Goal: Information Seeking & Learning: Learn about a topic

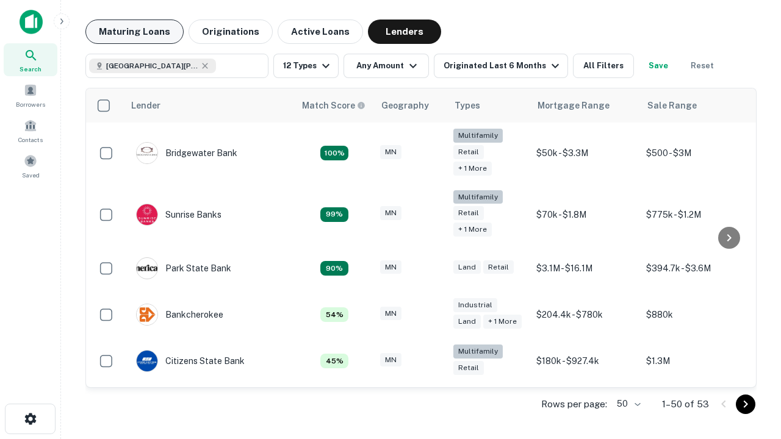
click at [134, 32] on button "Maturing Loans" at bounding box center [134, 32] width 98 height 24
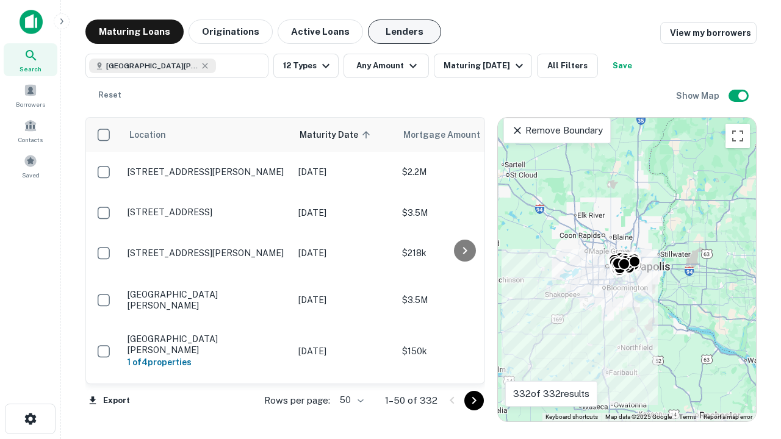
click at [404, 32] on button "Lenders" at bounding box center [404, 32] width 73 height 24
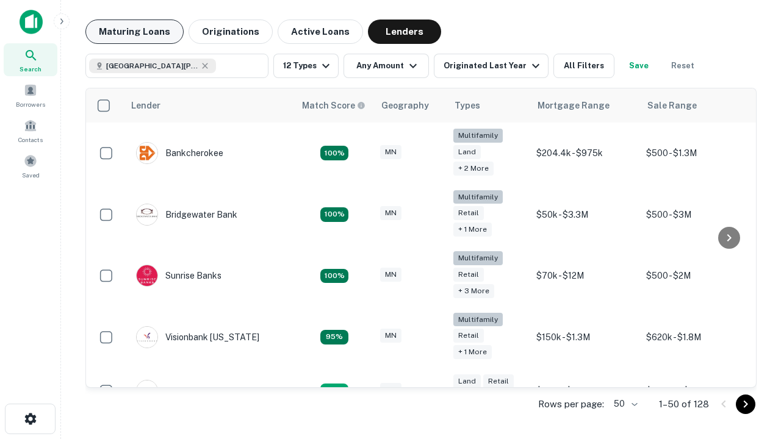
click at [134, 32] on button "Maturing Loans" at bounding box center [134, 32] width 98 height 24
